Goal: Information Seeking & Learning: Learn about a topic

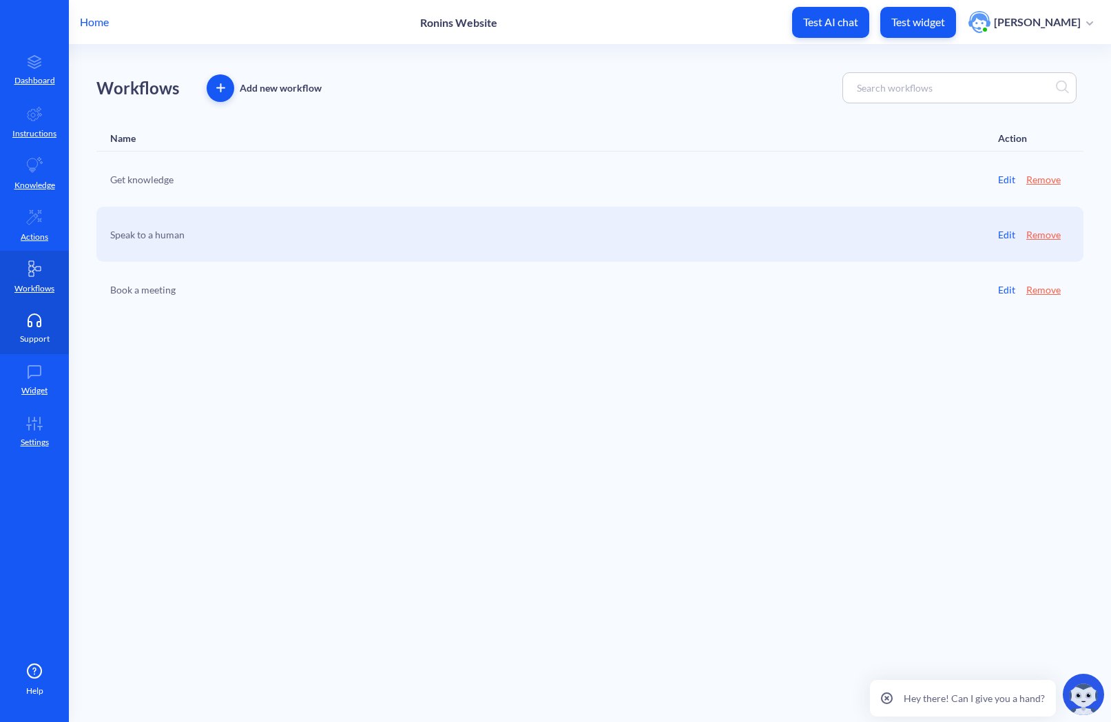
click at [33, 328] on link "Support" at bounding box center [34, 328] width 69 height 52
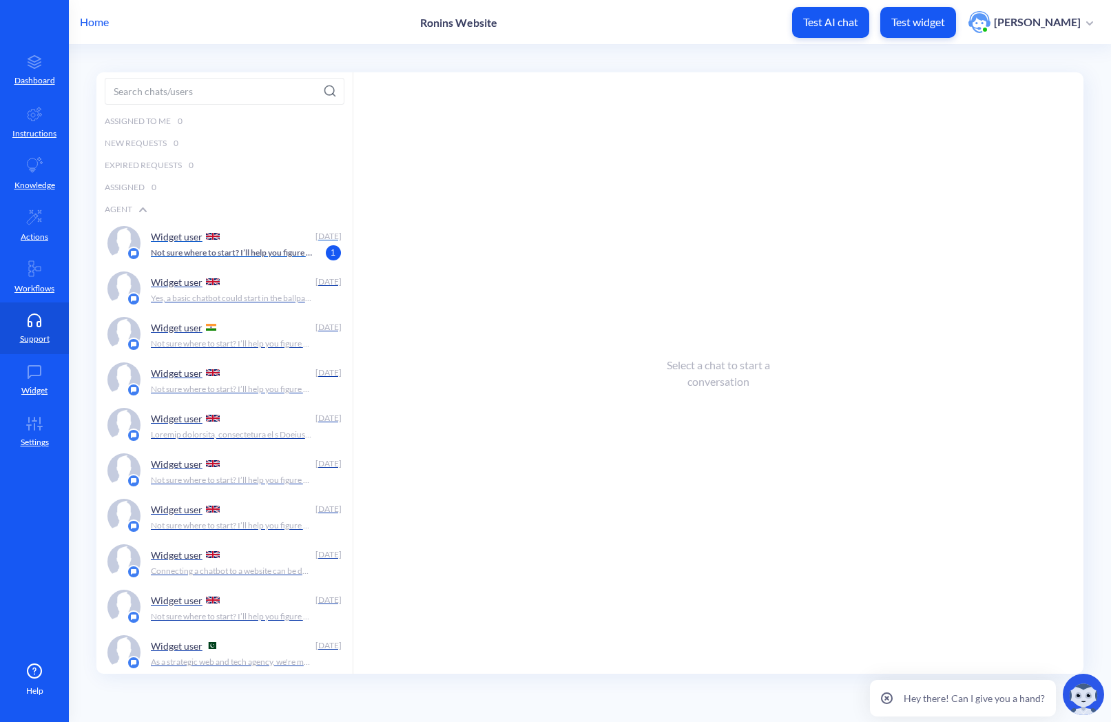
click at [225, 251] on p "Not sure where to start? I’ll help you figure out if we’re the right fit." at bounding box center [232, 253] width 162 height 12
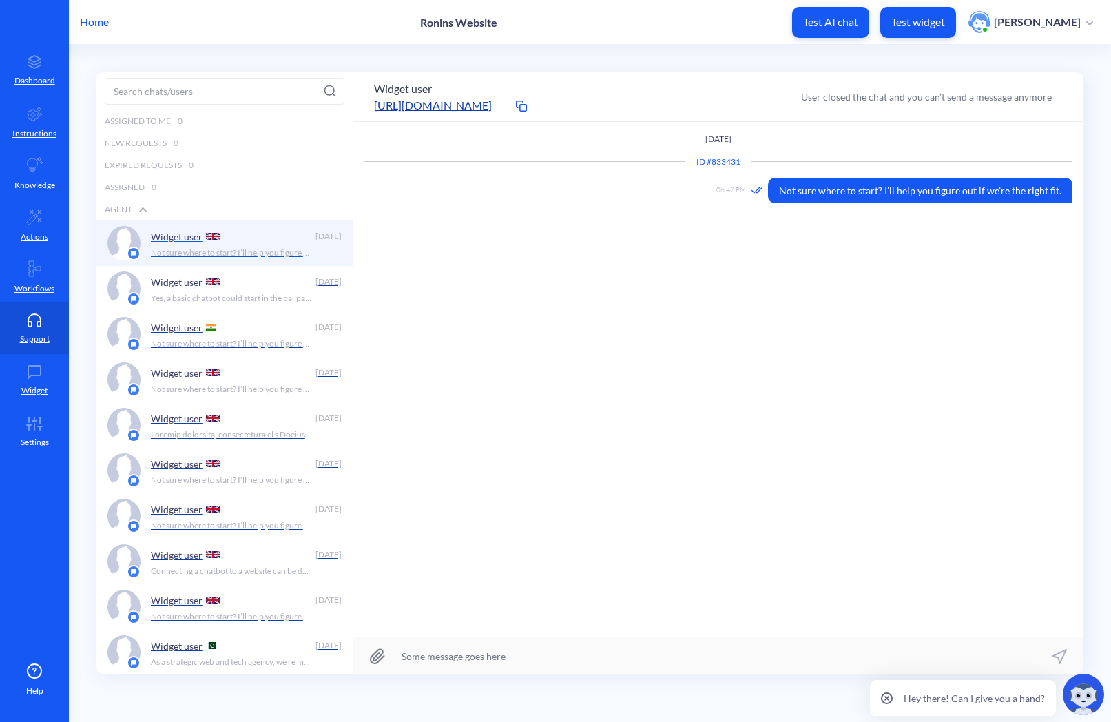
scroll to position [1, 0]
click at [184, 297] on p "Yes, a basic chatbot could start in the ballpark of £2,000. However, the final …" at bounding box center [232, 297] width 162 height 12
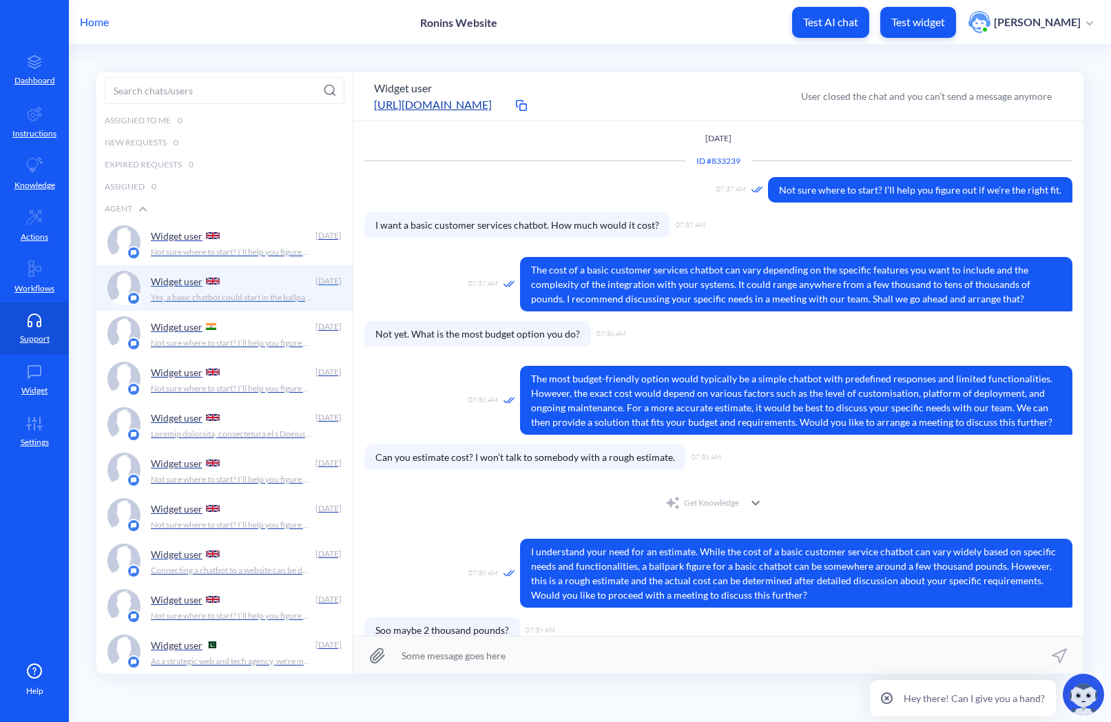
scroll to position [90, 0]
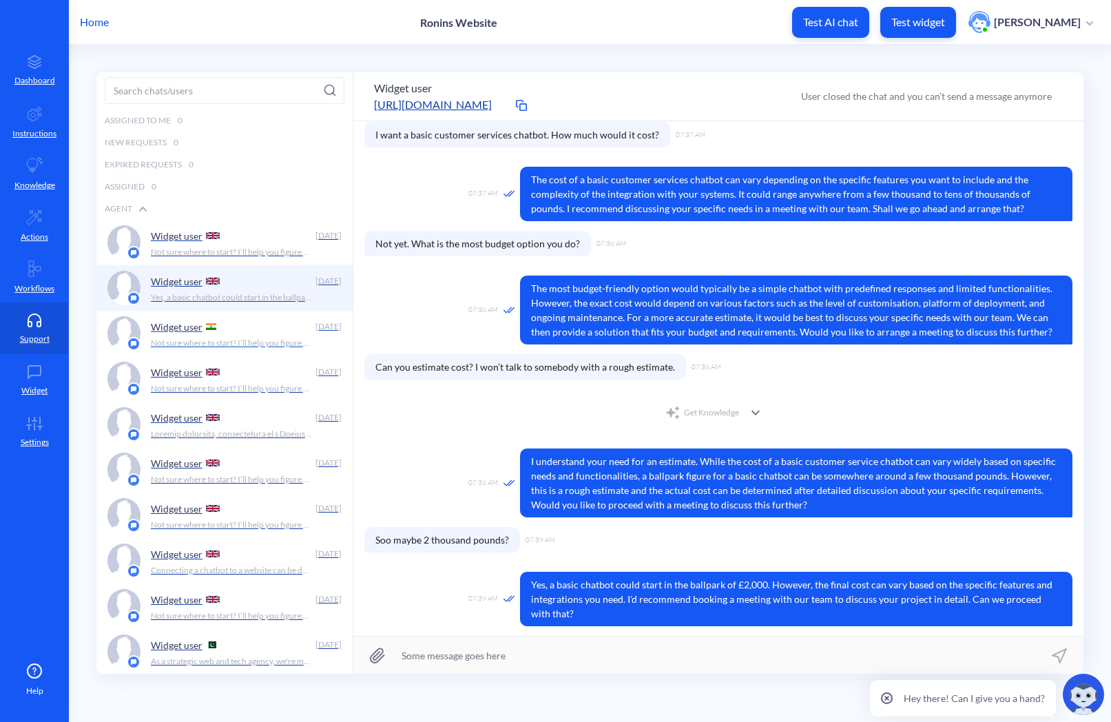
click at [191, 329] on p "Widget user" at bounding box center [177, 327] width 52 height 12
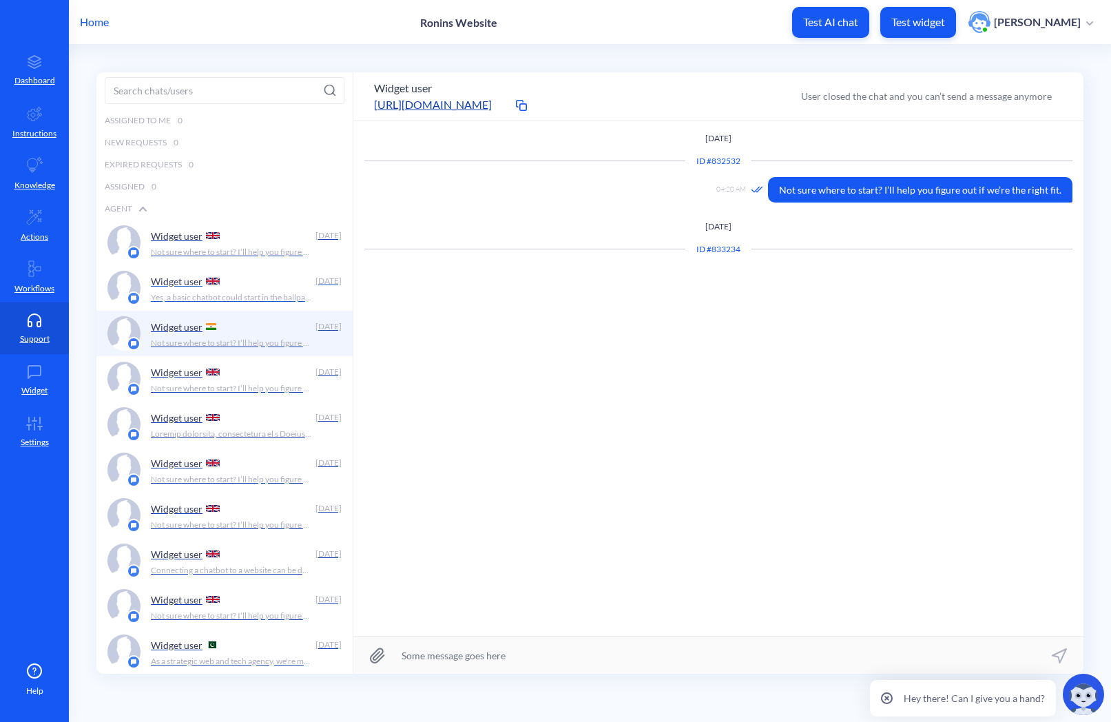
click at [193, 293] on p "Yes, a basic chatbot could start in the ballpark of £2,000. However, the final …" at bounding box center [232, 297] width 162 height 12
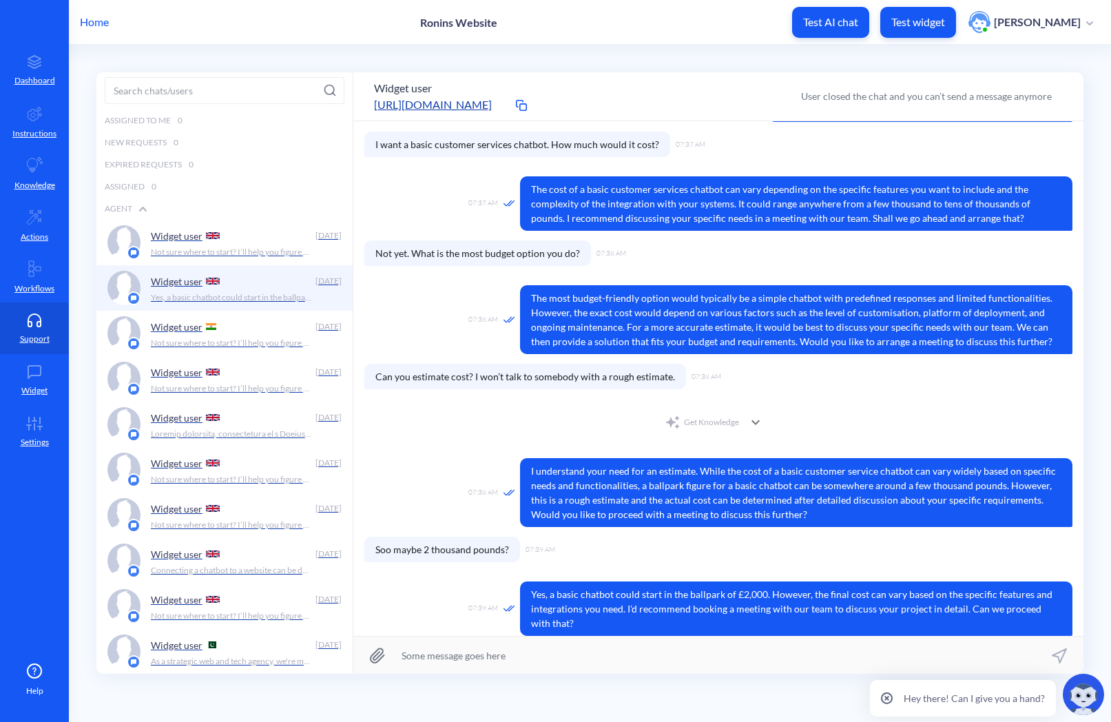
scroll to position [90, 0]
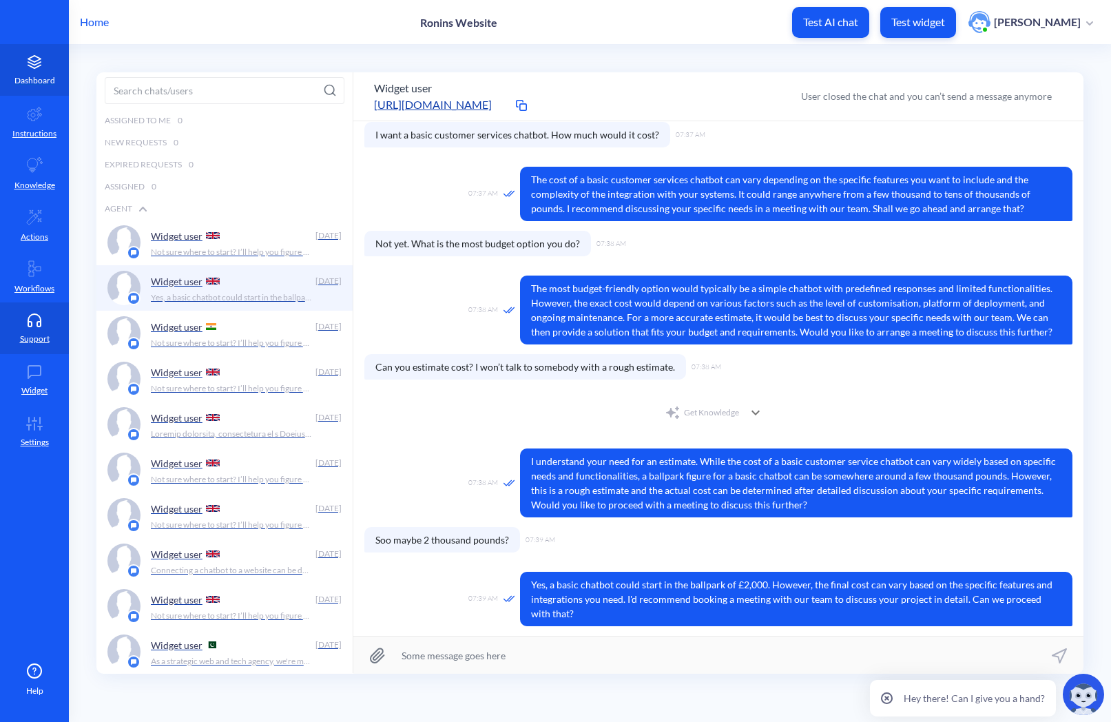
click at [27, 70] on link "Dashboard" at bounding box center [34, 70] width 69 height 52
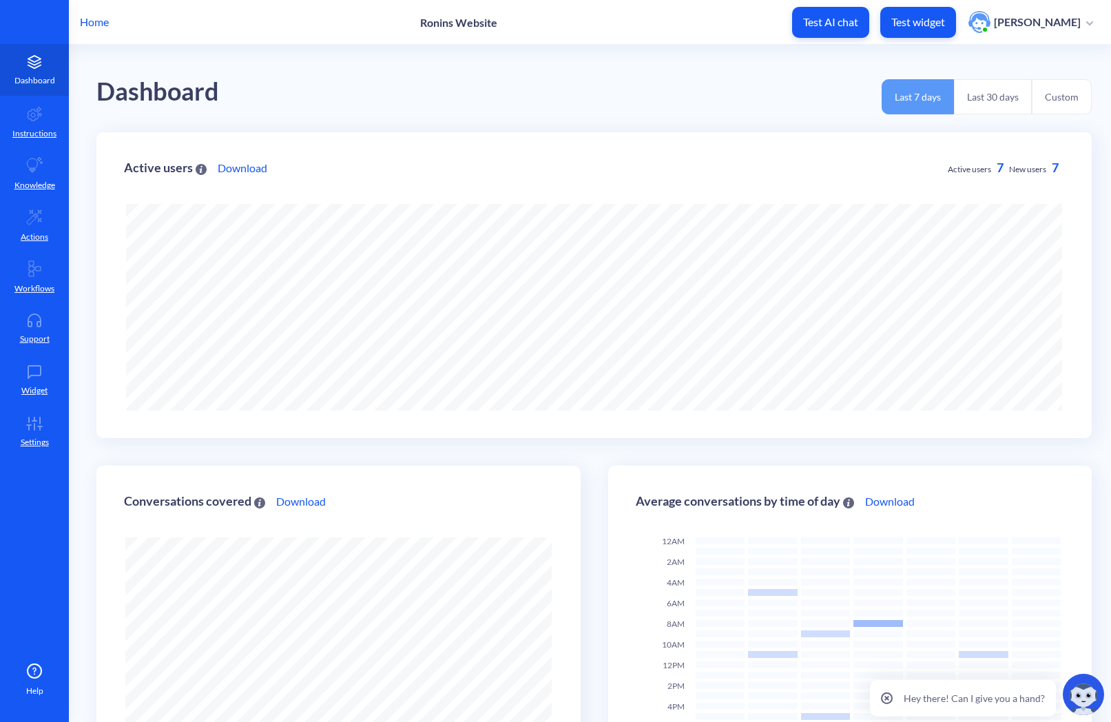
scroll to position [722, 1111]
click at [999, 95] on button "Last 30 days" at bounding box center [993, 96] width 78 height 35
